Goal: Information Seeking & Learning: Learn about a topic

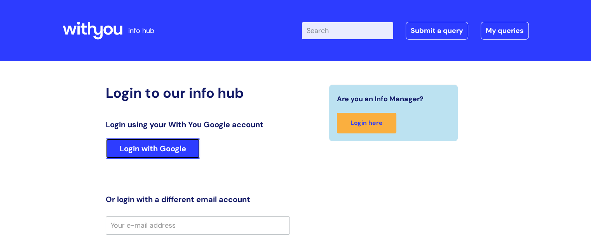
click at [170, 154] on link "Login with Google" at bounding box center [153, 149] width 94 height 20
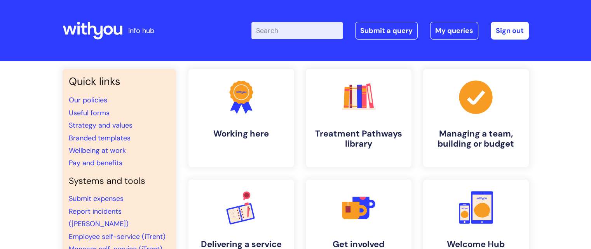
click at [296, 33] on input "Enter your search term here..." at bounding box center [296, 30] width 91 height 17
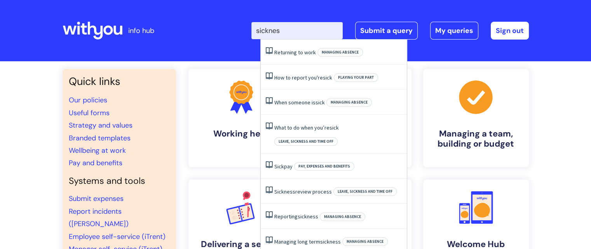
type input "sickness"
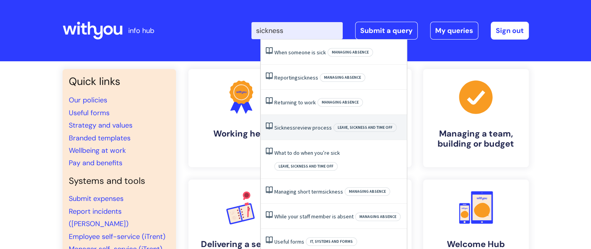
click at [303, 126] on link "Sickness review process" at bounding box center [302, 127] width 57 height 7
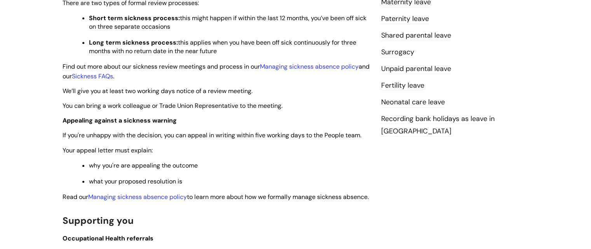
scroll to position [350, 0]
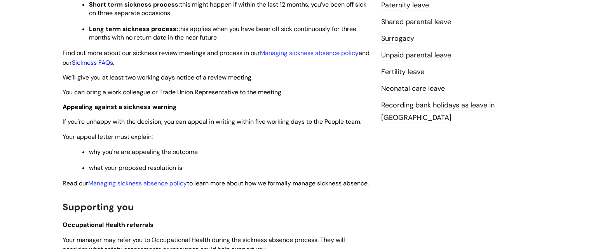
click at [111, 65] on link "Sickness FAQs" at bounding box center [92, 63] width 41 height 8
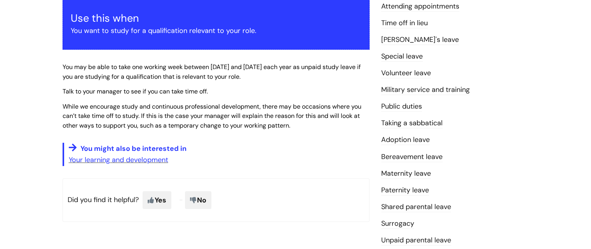
scroll to position [155, 0]
